Goal: Use online tool/utility: Use online tool/utility

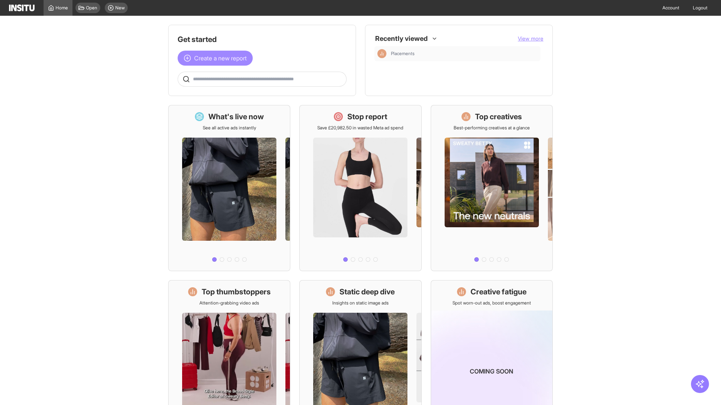
click at [217, 58] on span "Create a new report" at bounding box center [220, 58] width 53 height 9
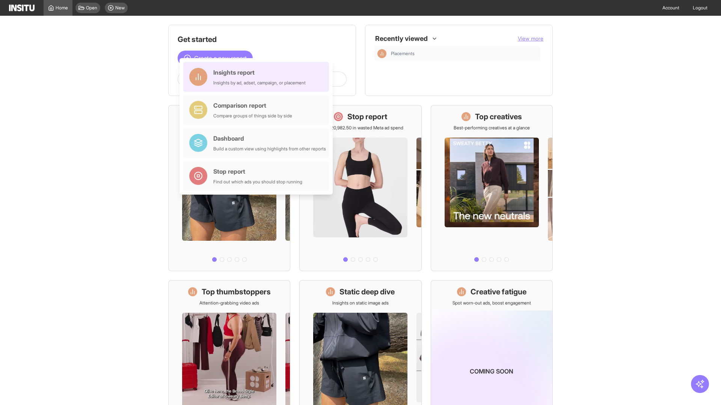
click at [258, 77] on div "Insights report Insights by ad, adset, campaign, or placement" at bounding box center [259, 77] width 92 height 18
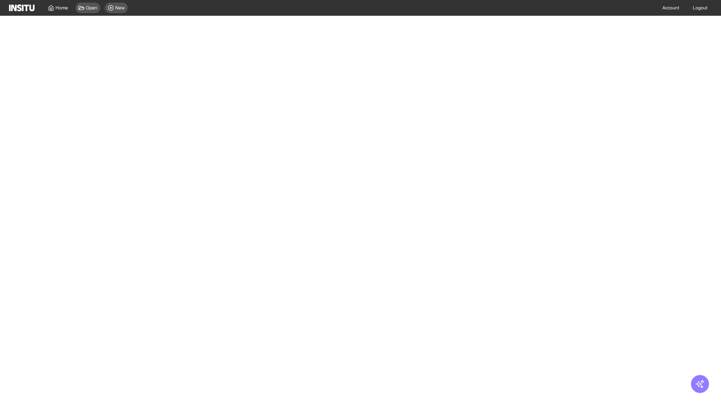
select select "**"
